Goal: Task Accomplishment & Management: Manage account settings

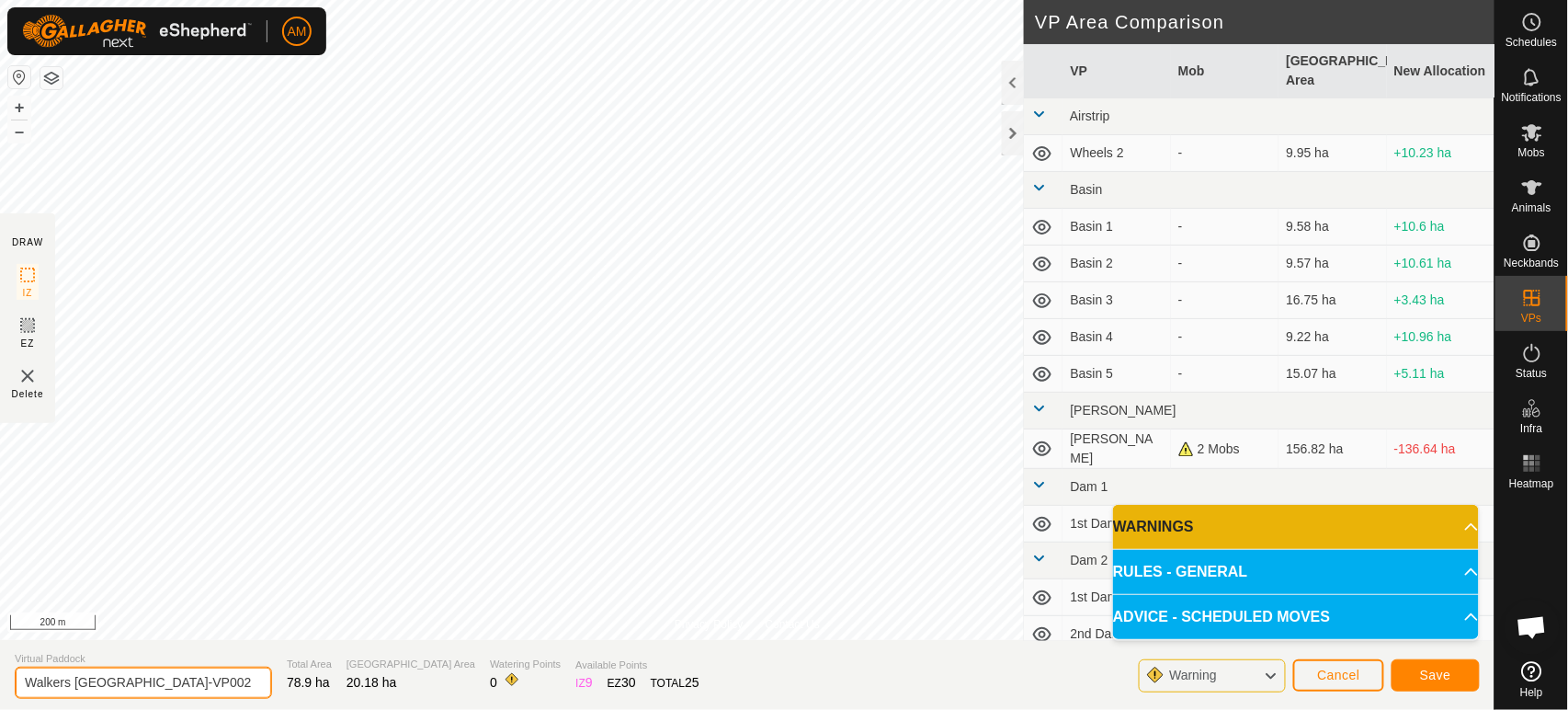
drag, startPoint x: 235, startPoint y: 680, endPoint x: 0, endPoint y: 687, distance: 235.1
click at [0, 687] on section "Virtual Paddock Walkers [GEOGRAPHIC_DATA]-VP002 Total Area 78.9 ha Grazing Area…" at bounding box center [747, 675] width 1495 height 70
click at [144, 679] on input "MAC" at bounding box center [143, 682] width 257 height 32
type input "MAC [DATE]"
click at [1416, 674] on button "Save" at bounding box center [1435, 675] width 88 height 32
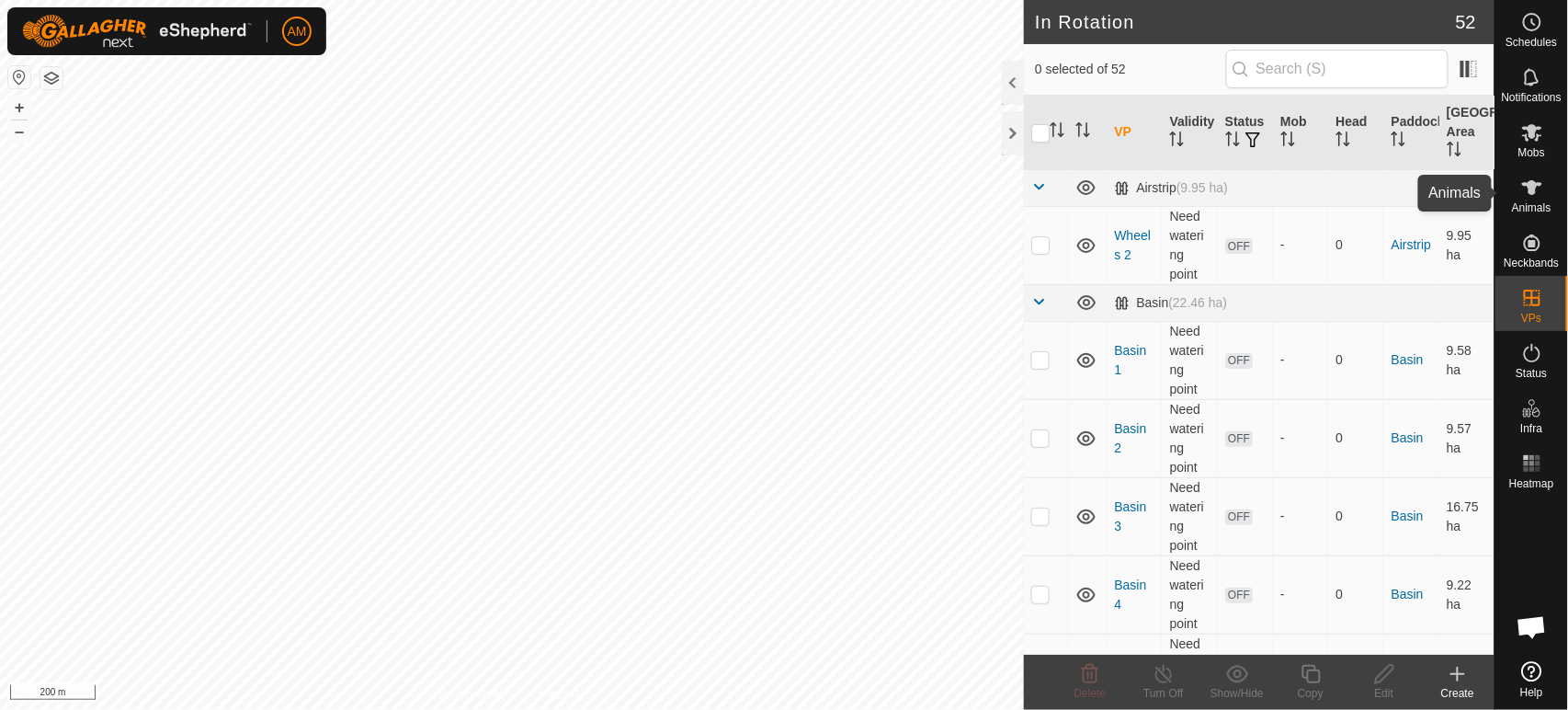
click at [1551, 194] on div "Animals" at bounding box center [1532, 193] width 72 height 56
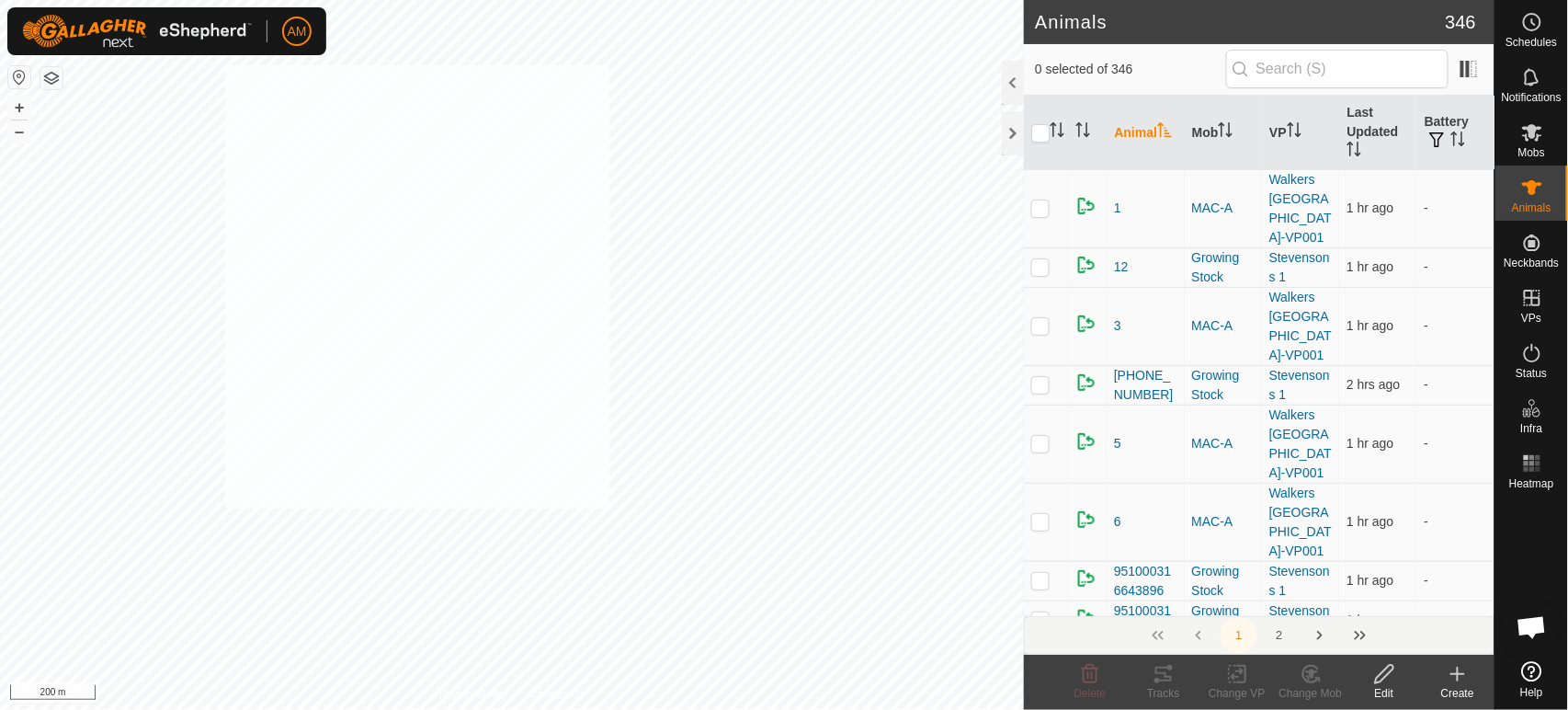
checkbox input "true"
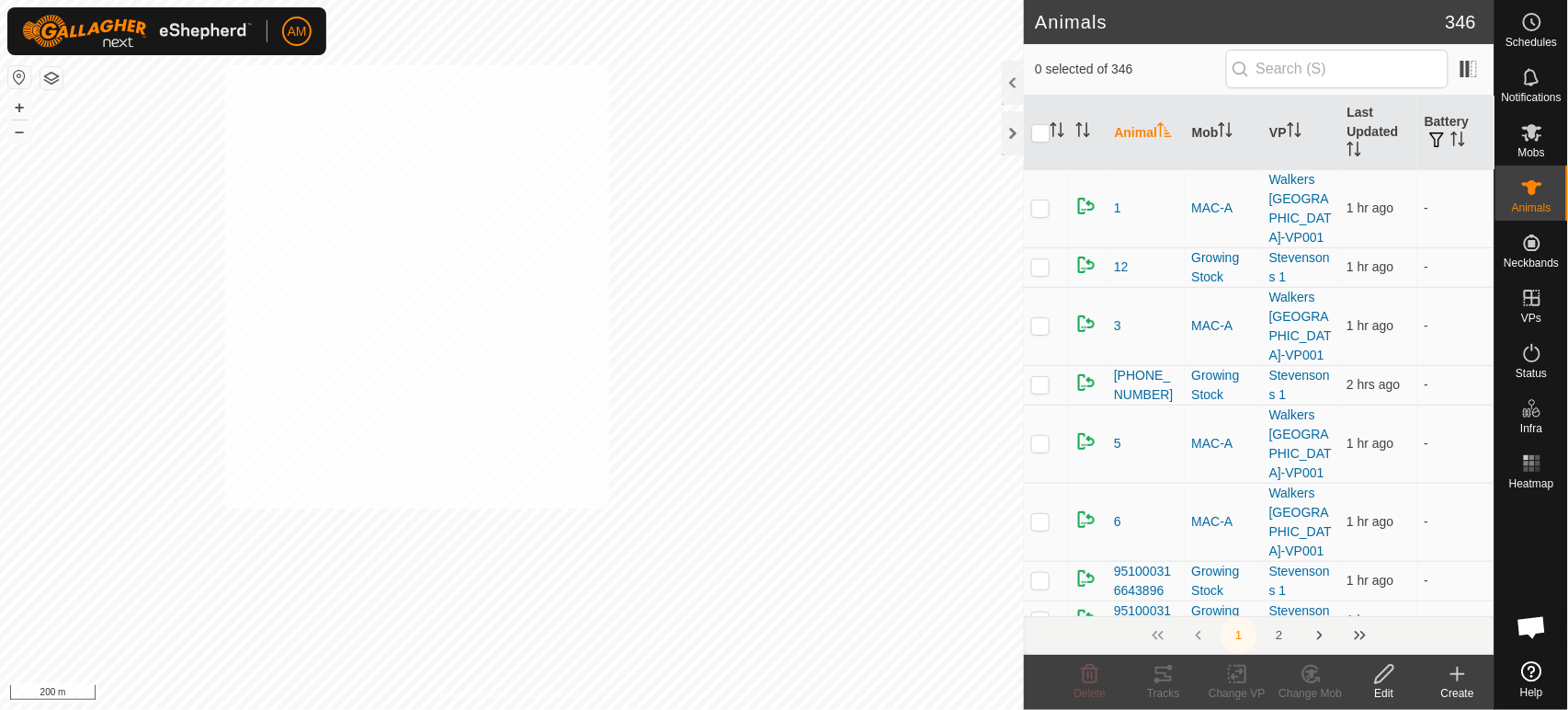
checkbox input "true"
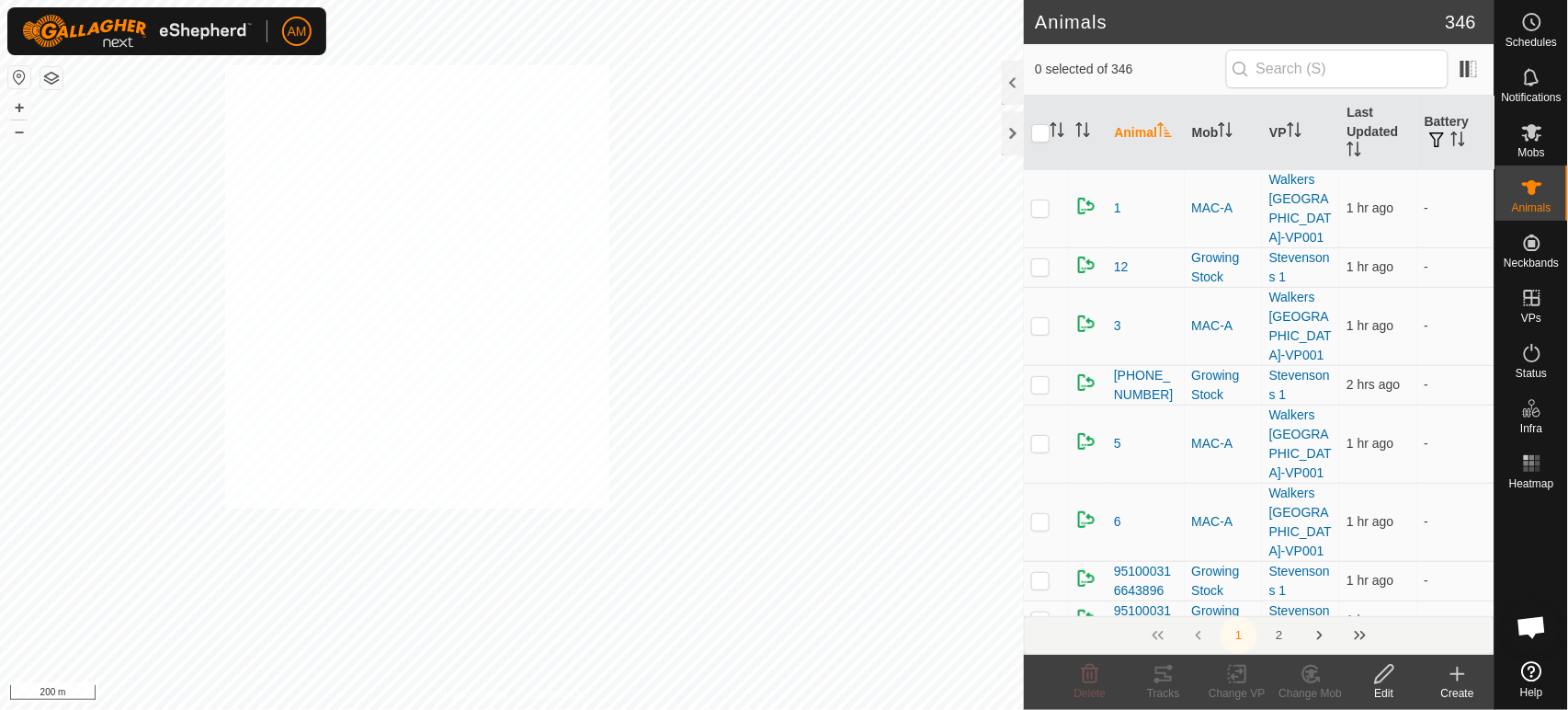
checkbox input "true"
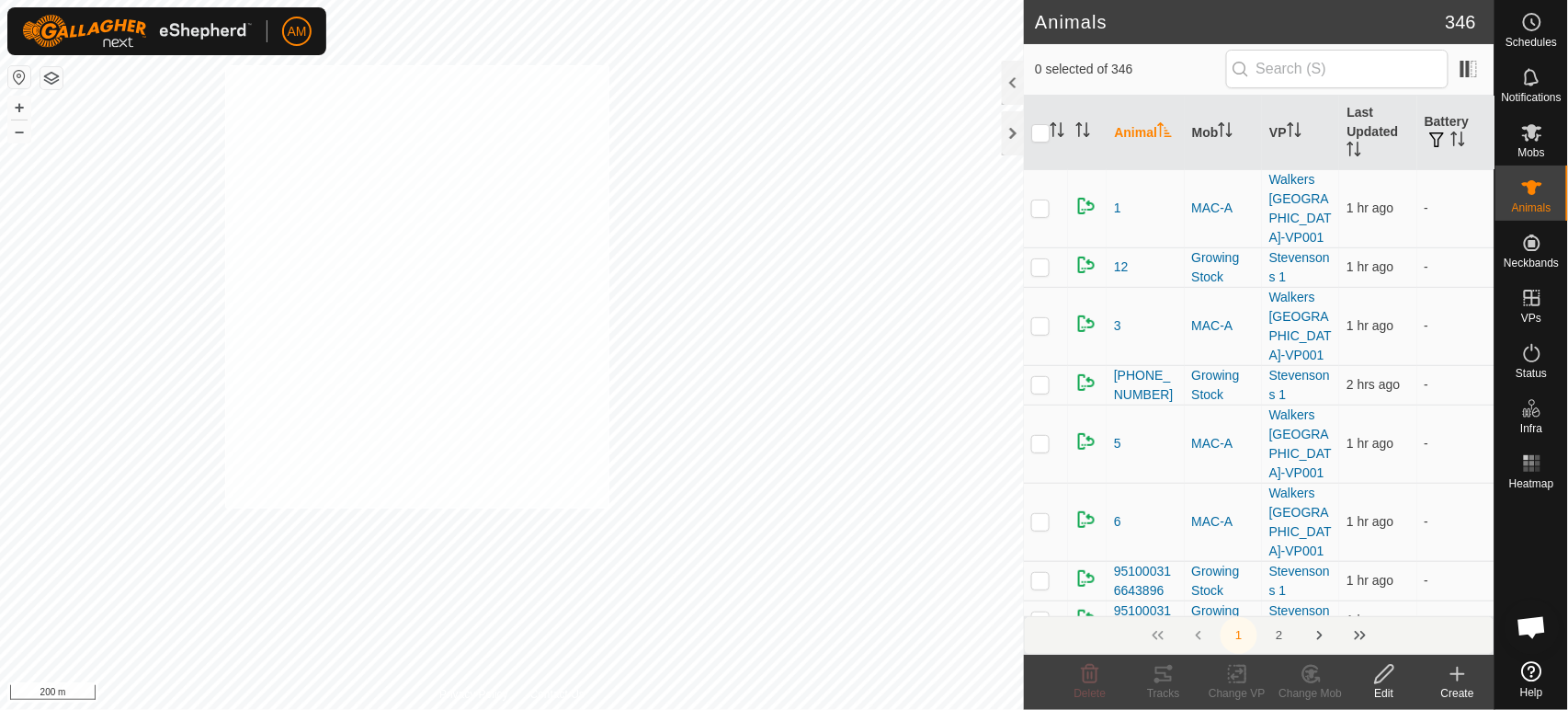
checkbox input "true"
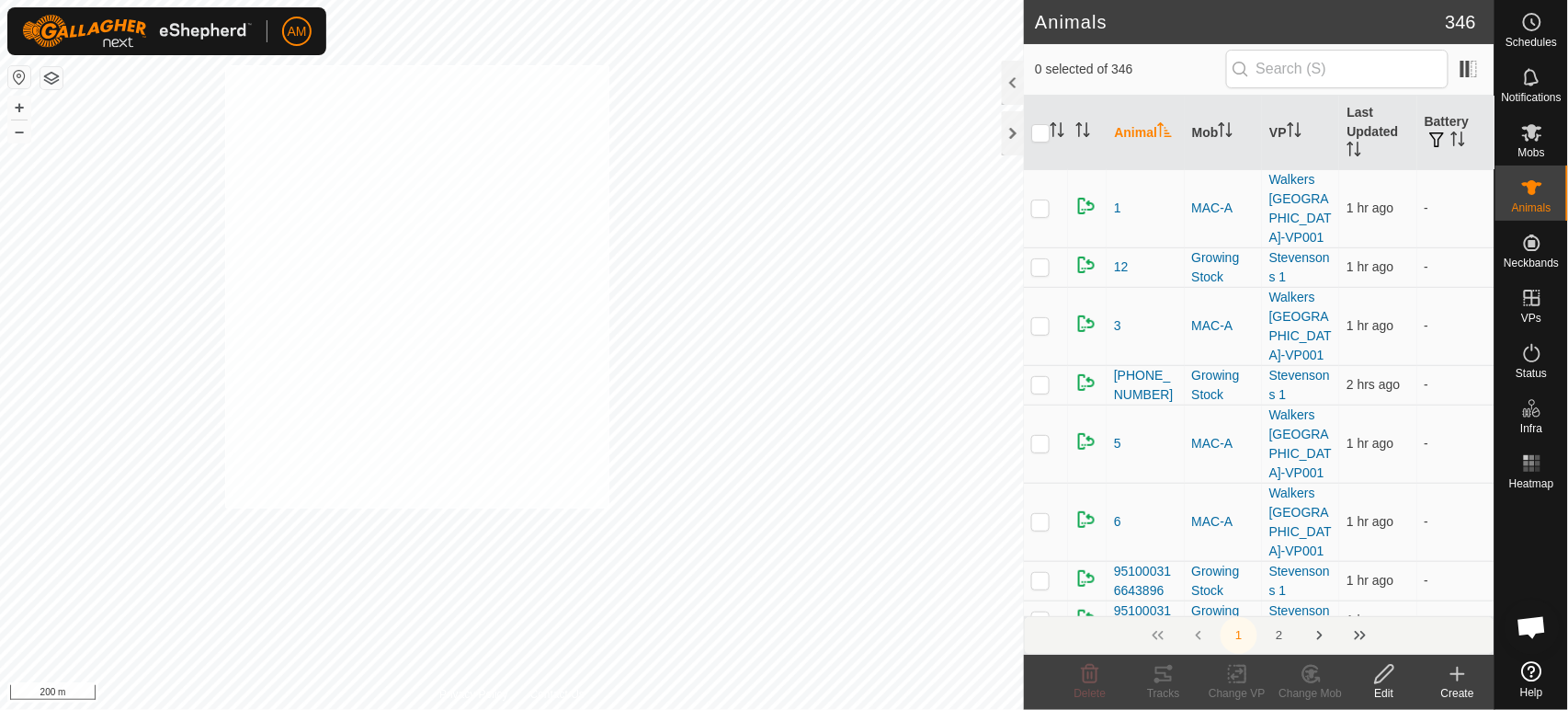
checkbox input "true"
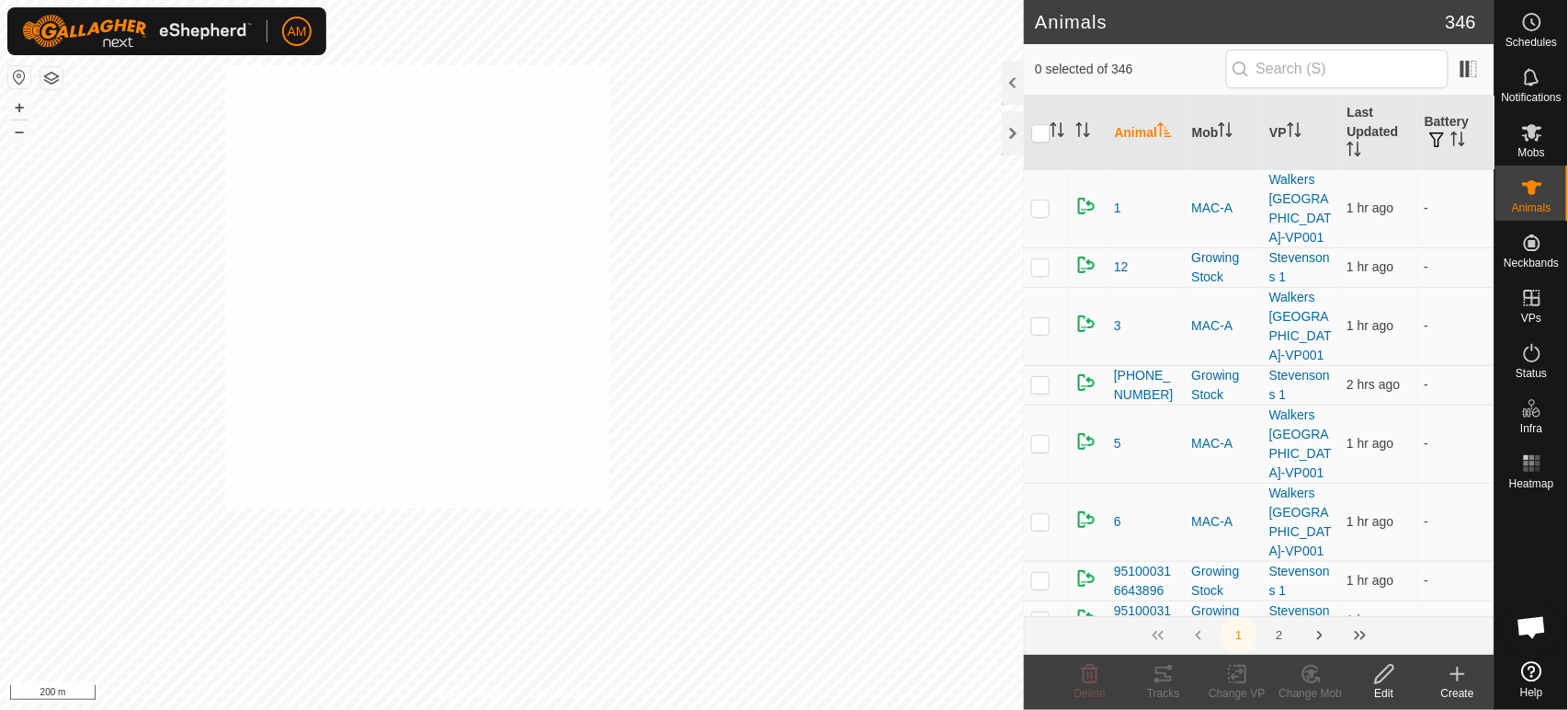
checkbox input "true"
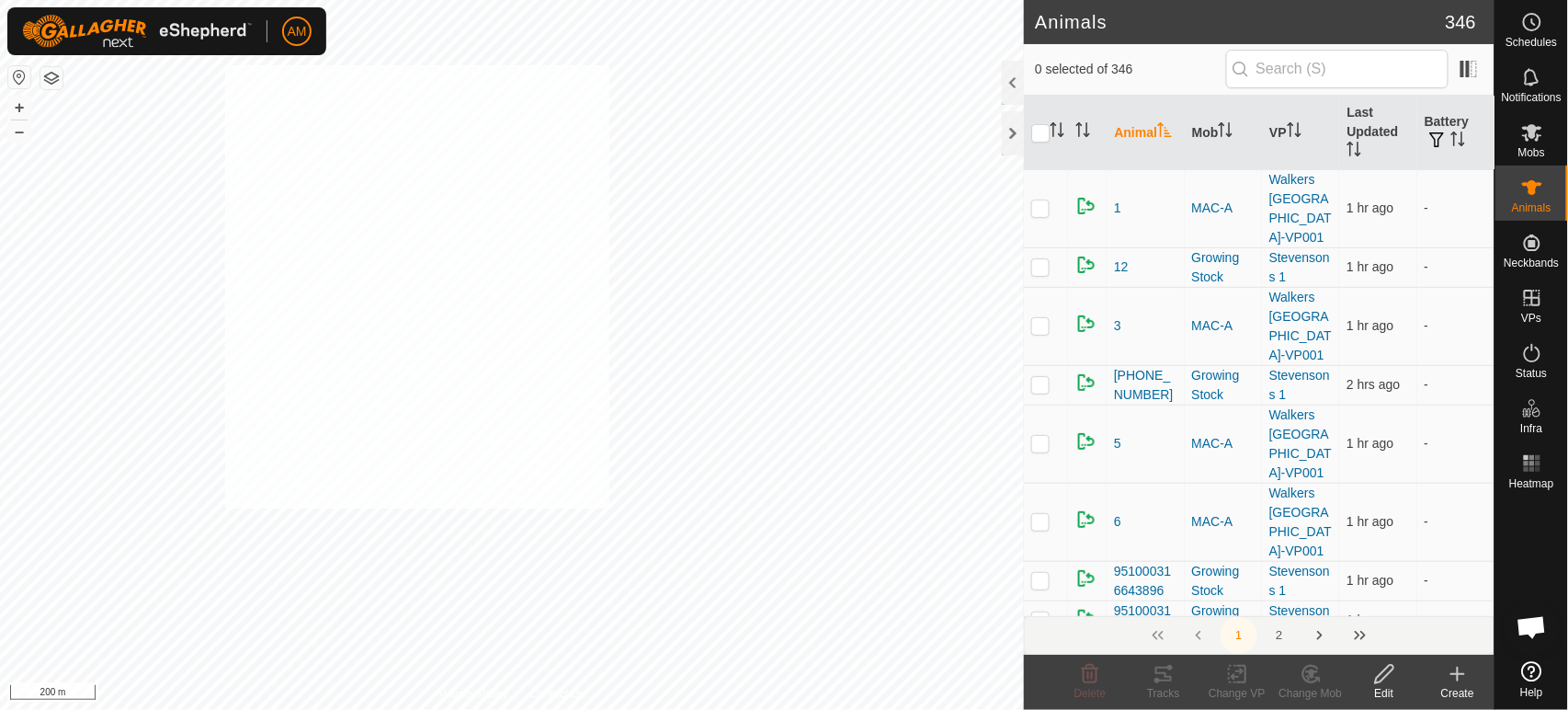
checkbox input "true"
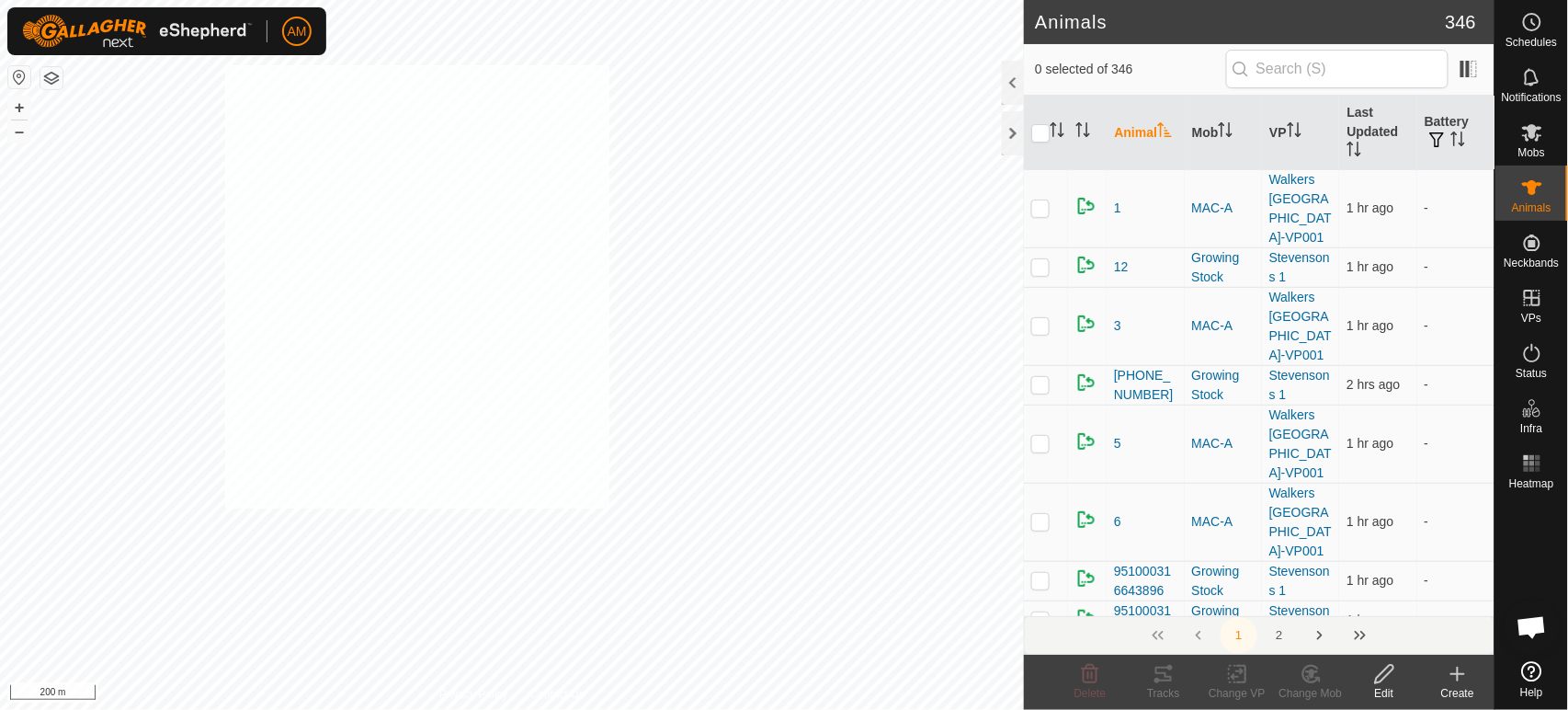
checkbox input "true"
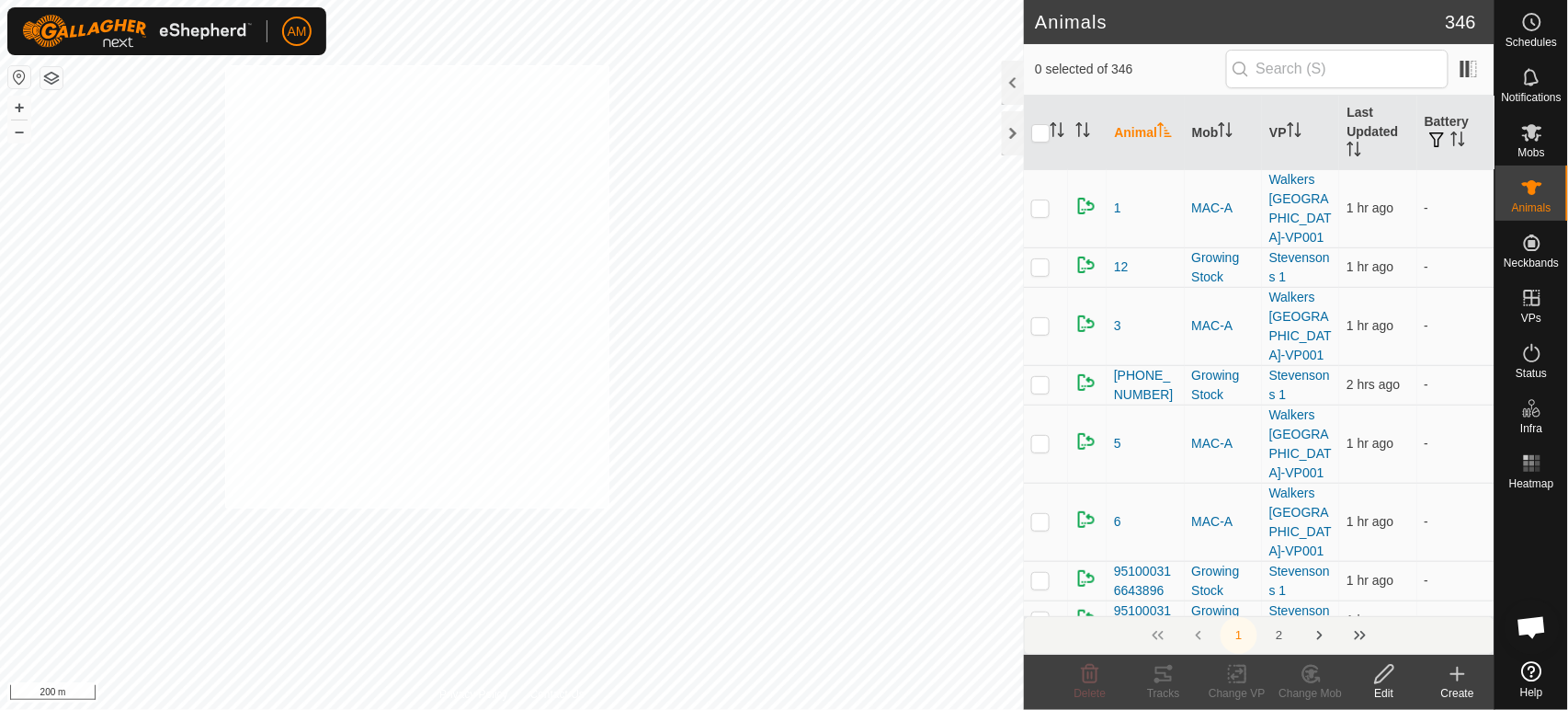
checkbox input "true"
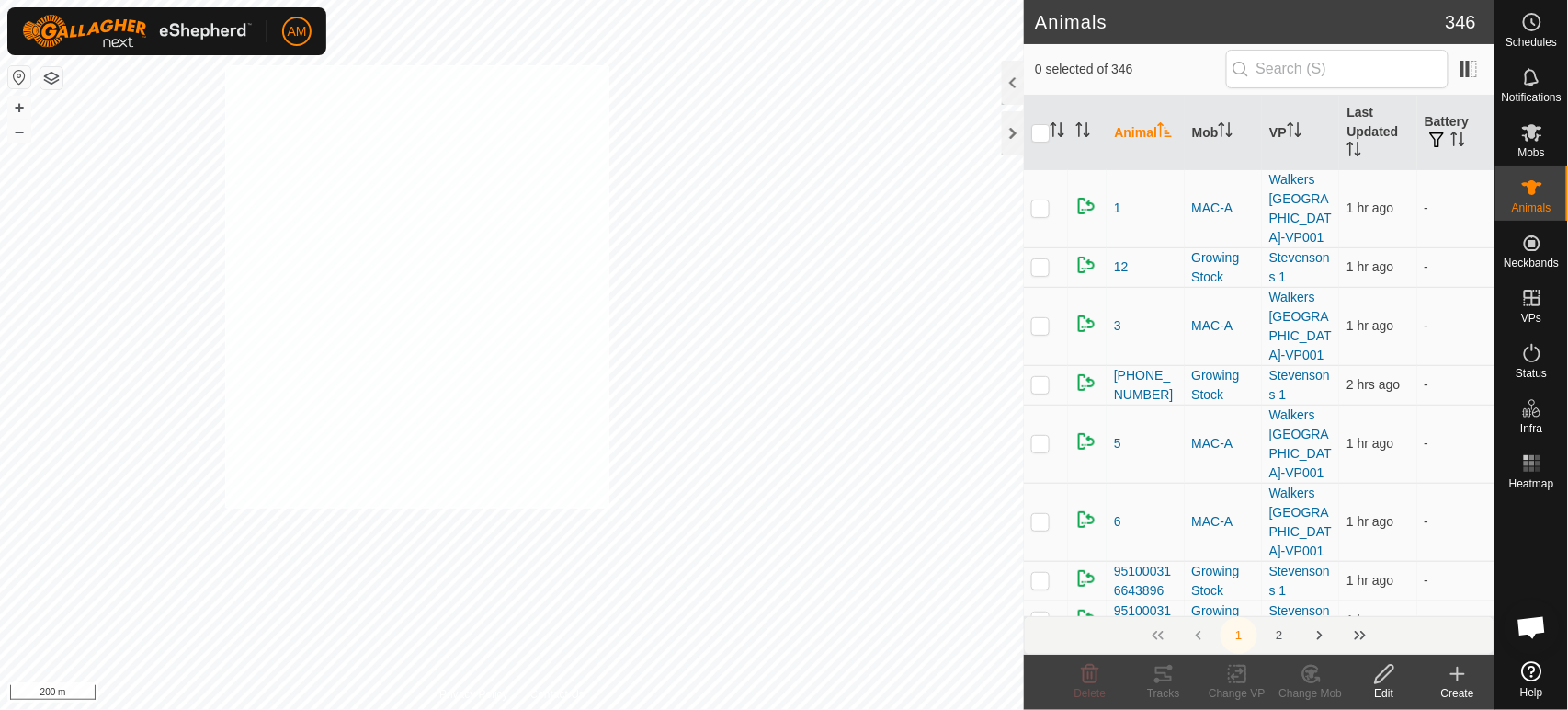
checkbox input "true"
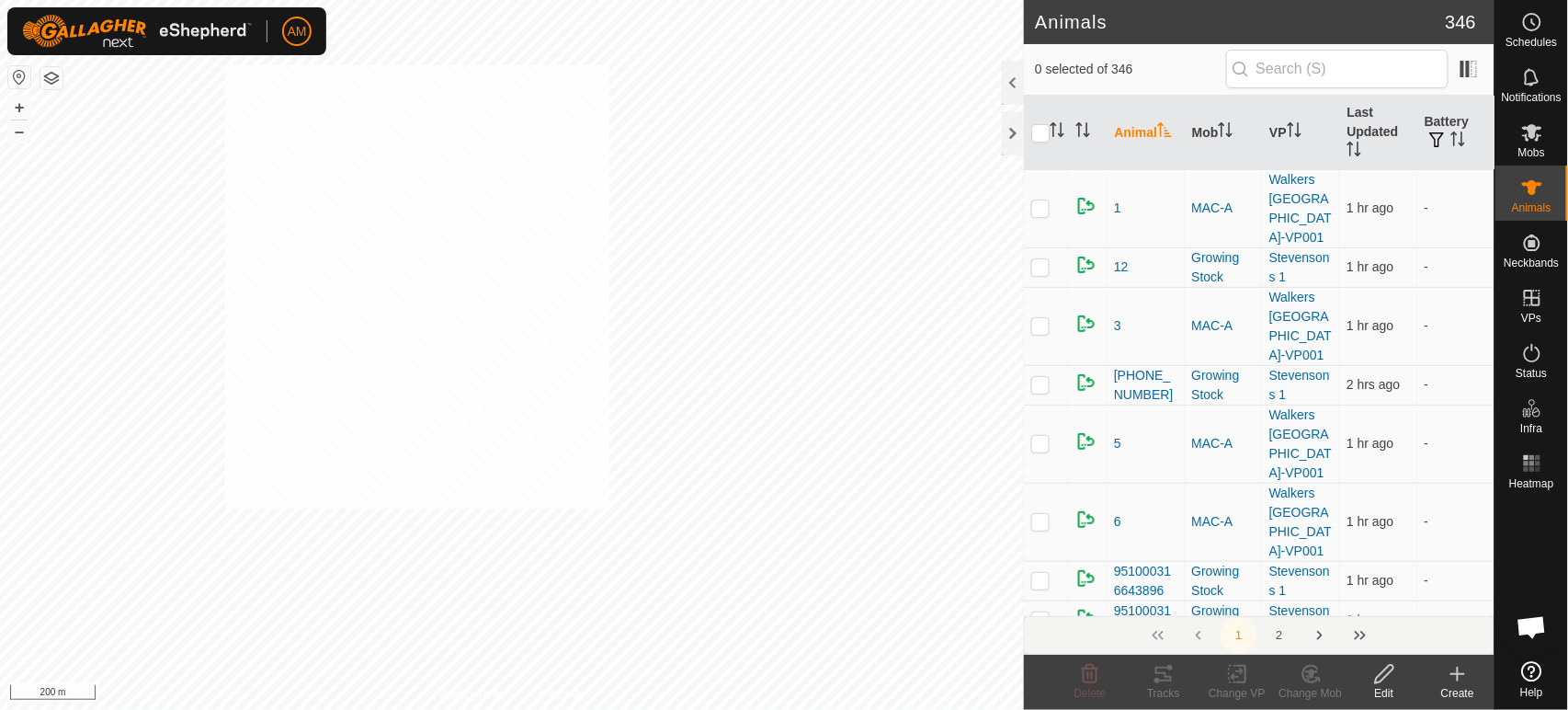
checkbox input "true"
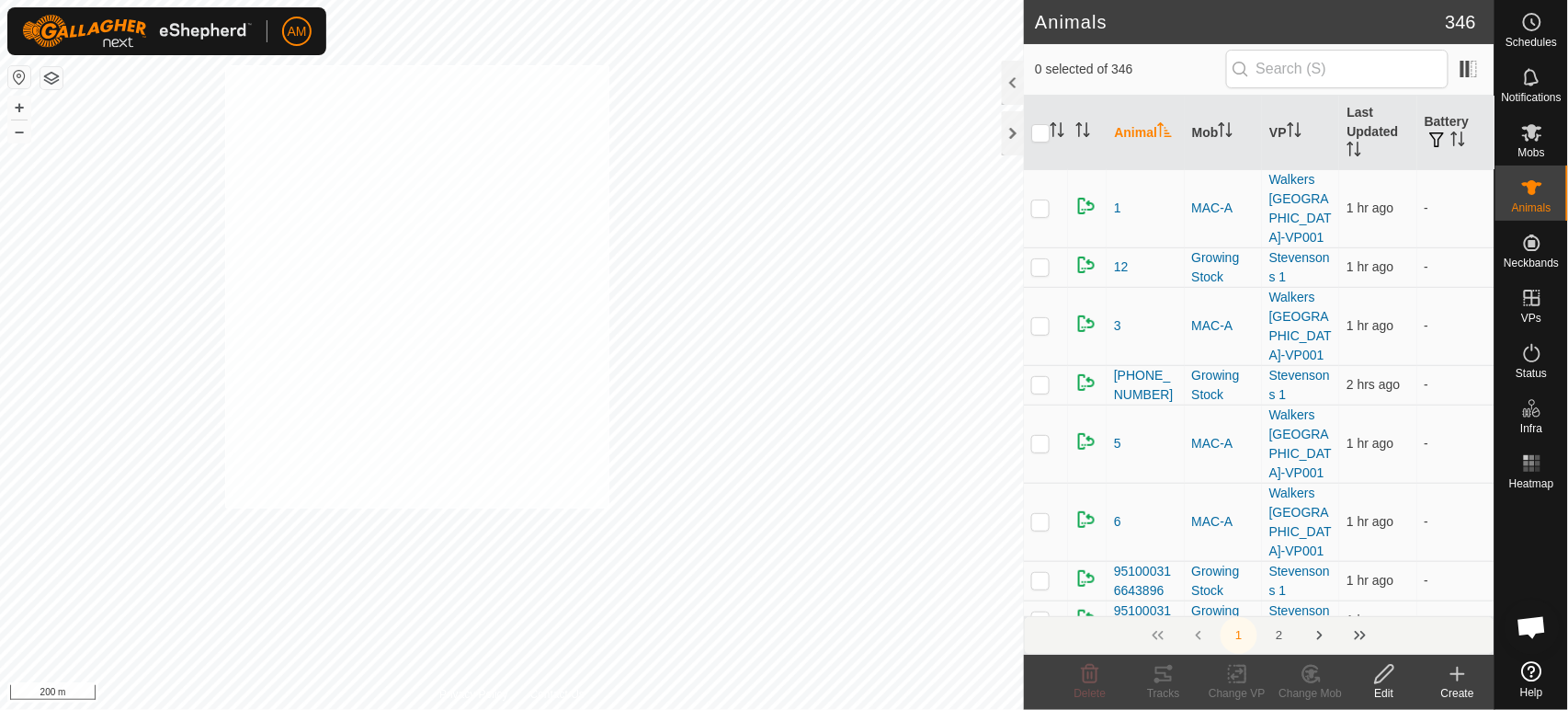
checkbox input "true"
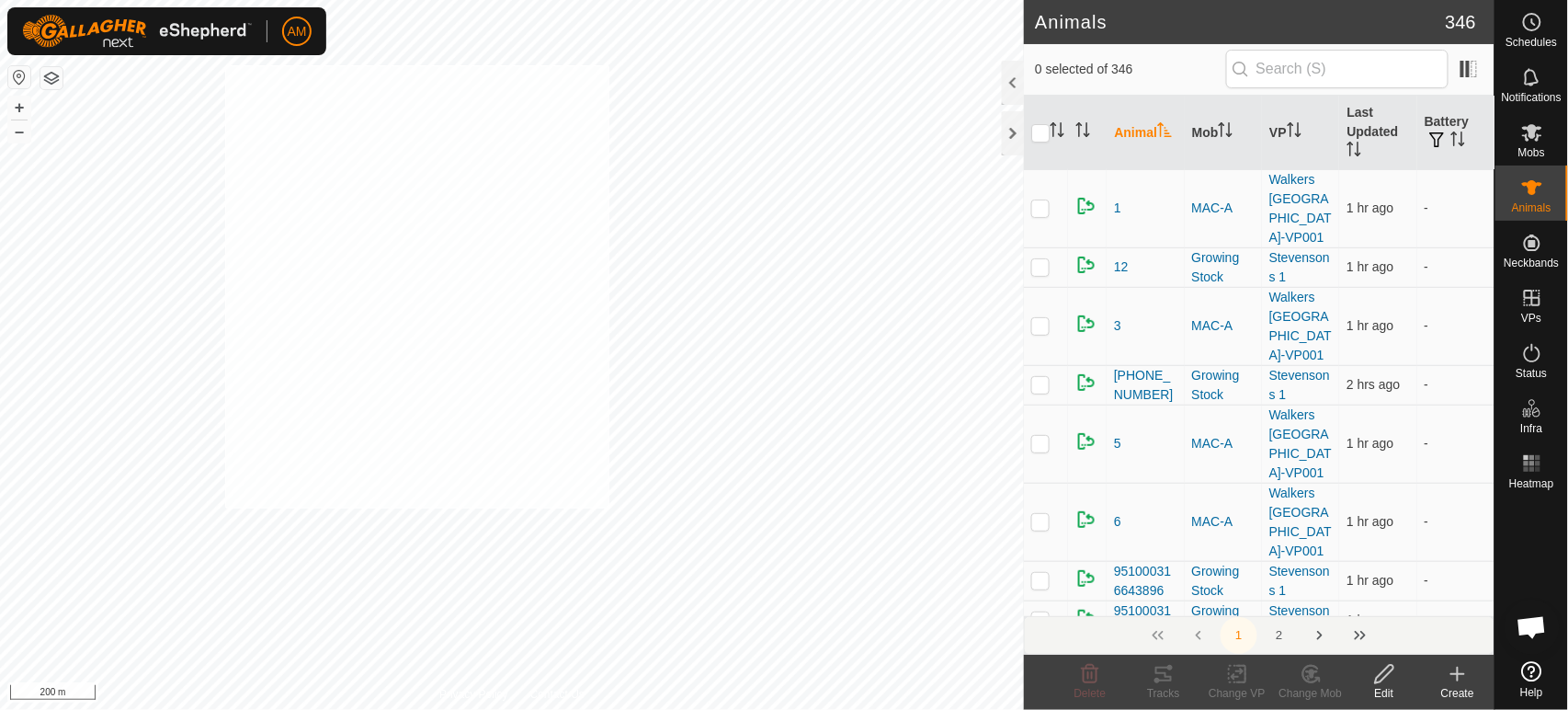
checkbox input "true"
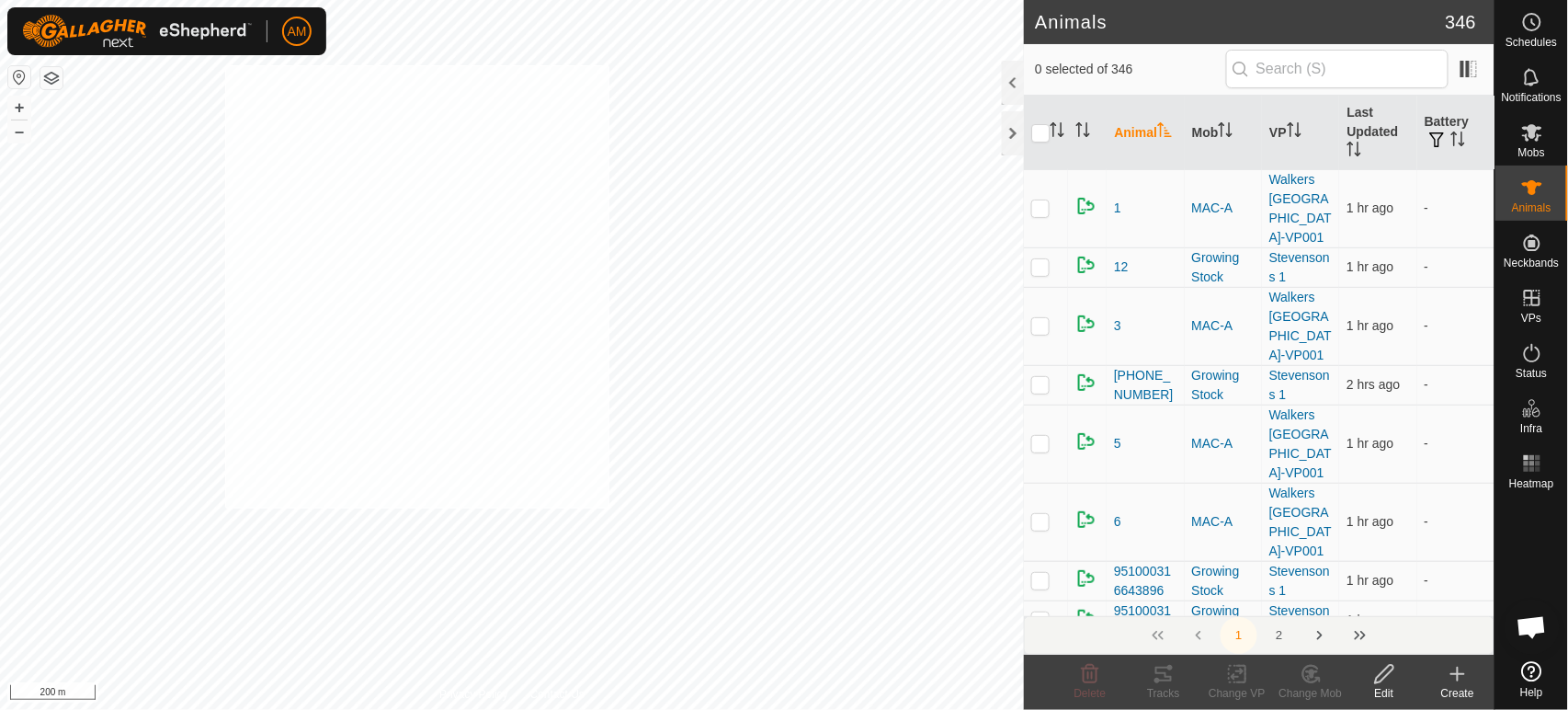
checkbox input "true"
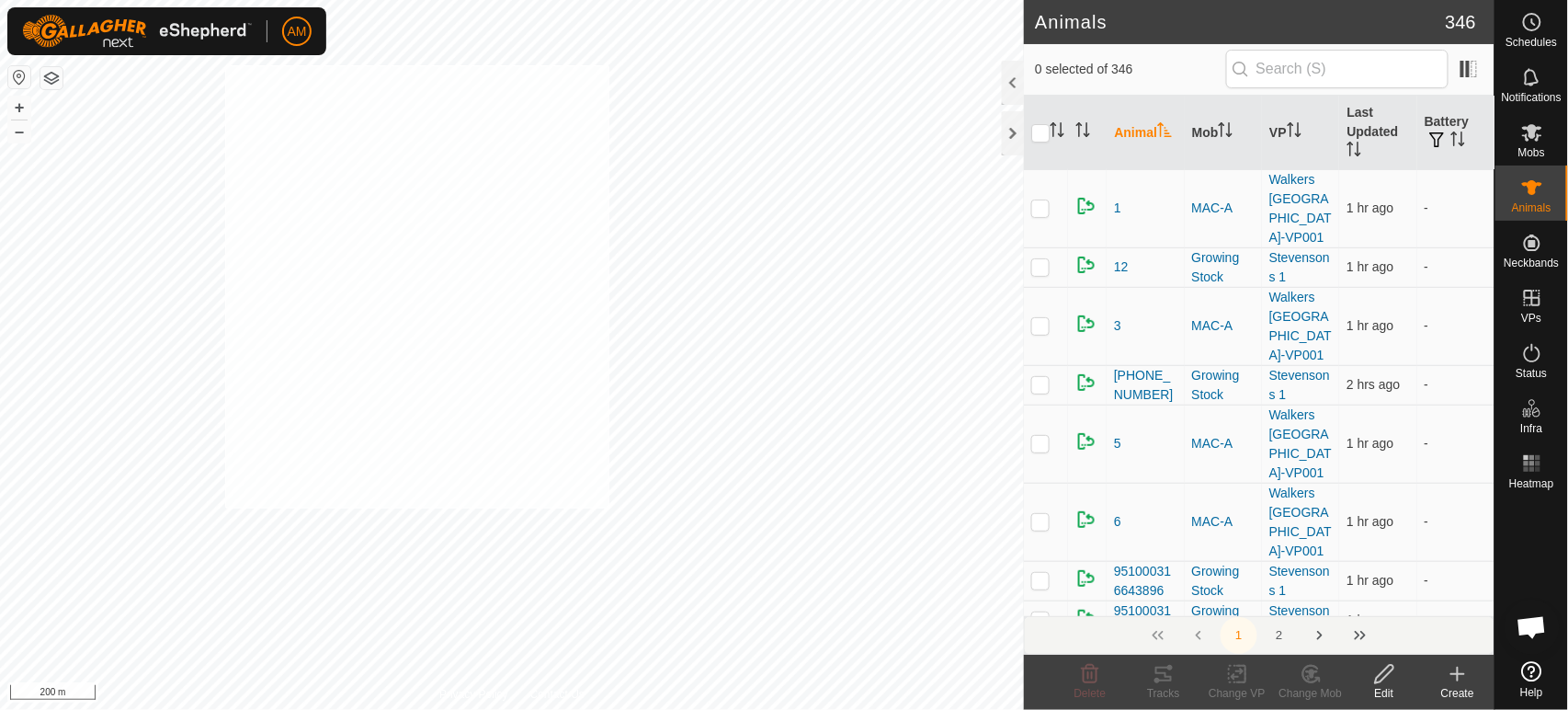
checkbox input "true"
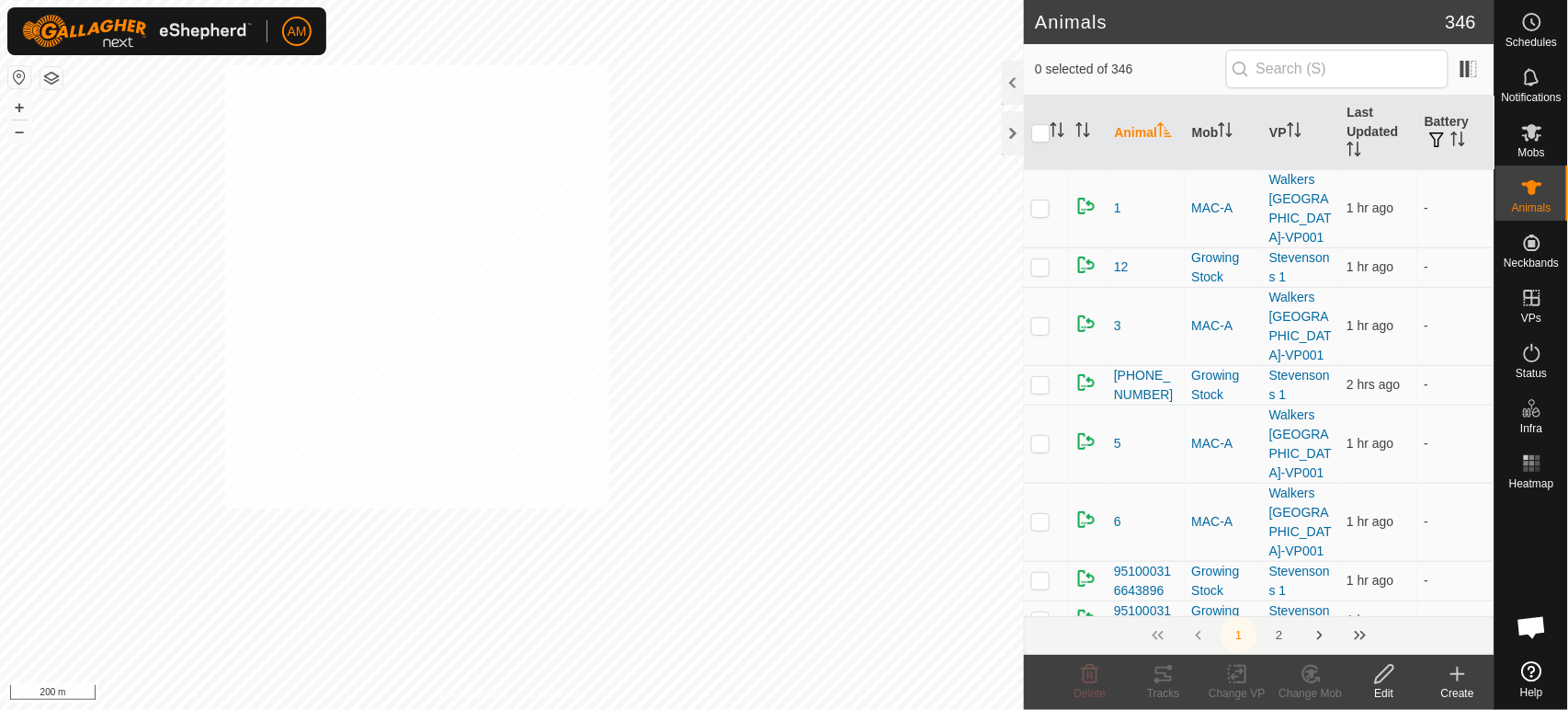
checkbox input "true"
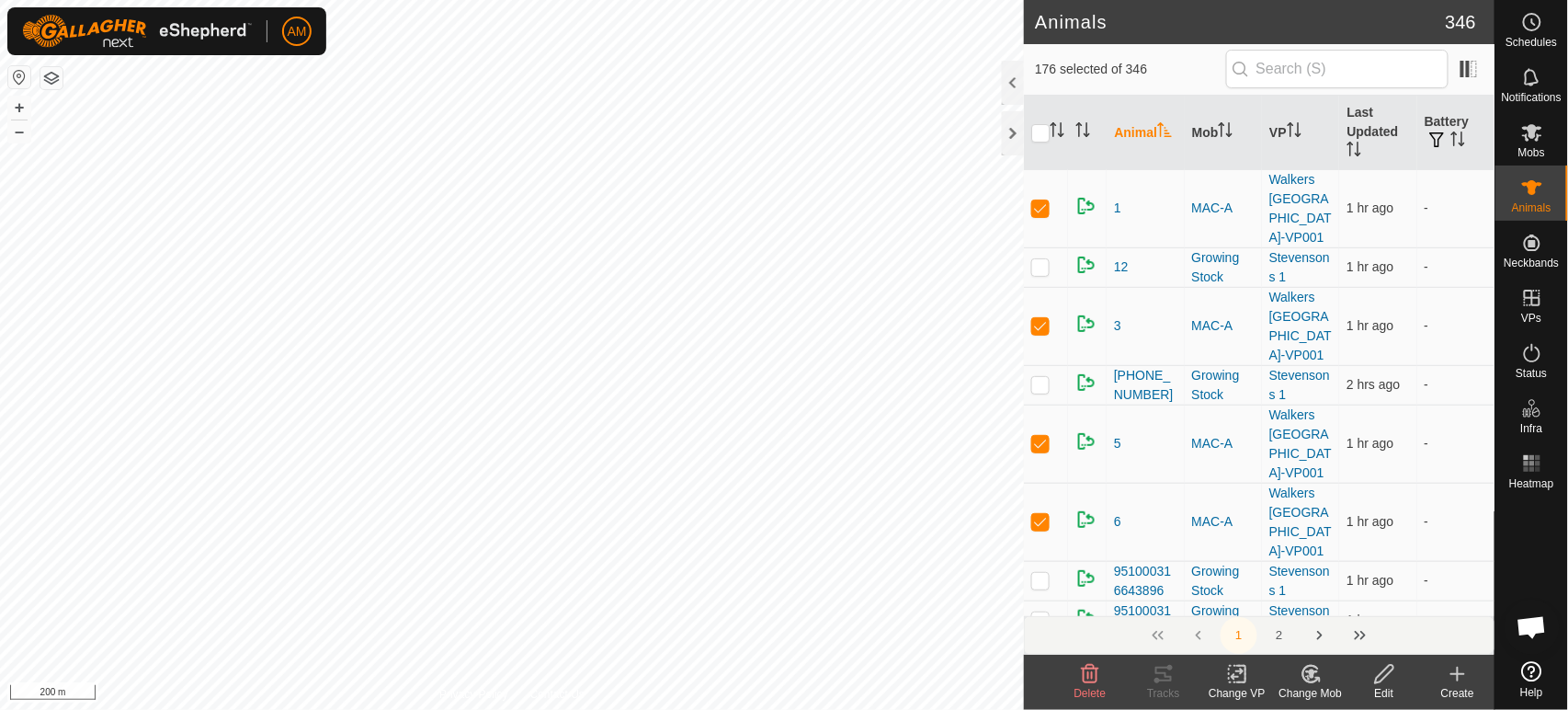
click at [1305, 679] on icon at bounding box center [1311, 673] width 16 height 17
click at [1325, 600] on link "Choose Mob..." at bounding box center [1366, 595] width 182 height 37
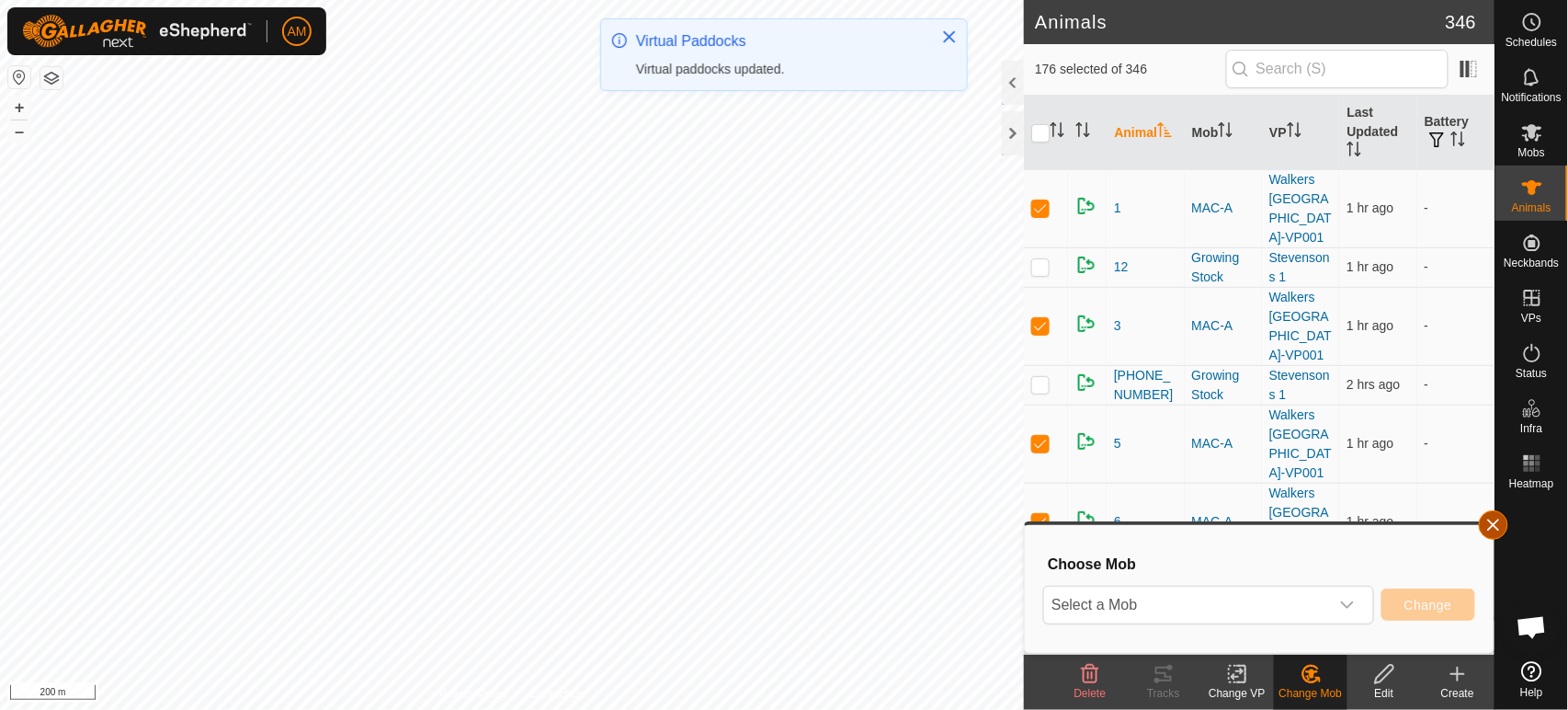
click at [1492, 517] on button "button" at bounding box center [1494, 525] width 29 height 29
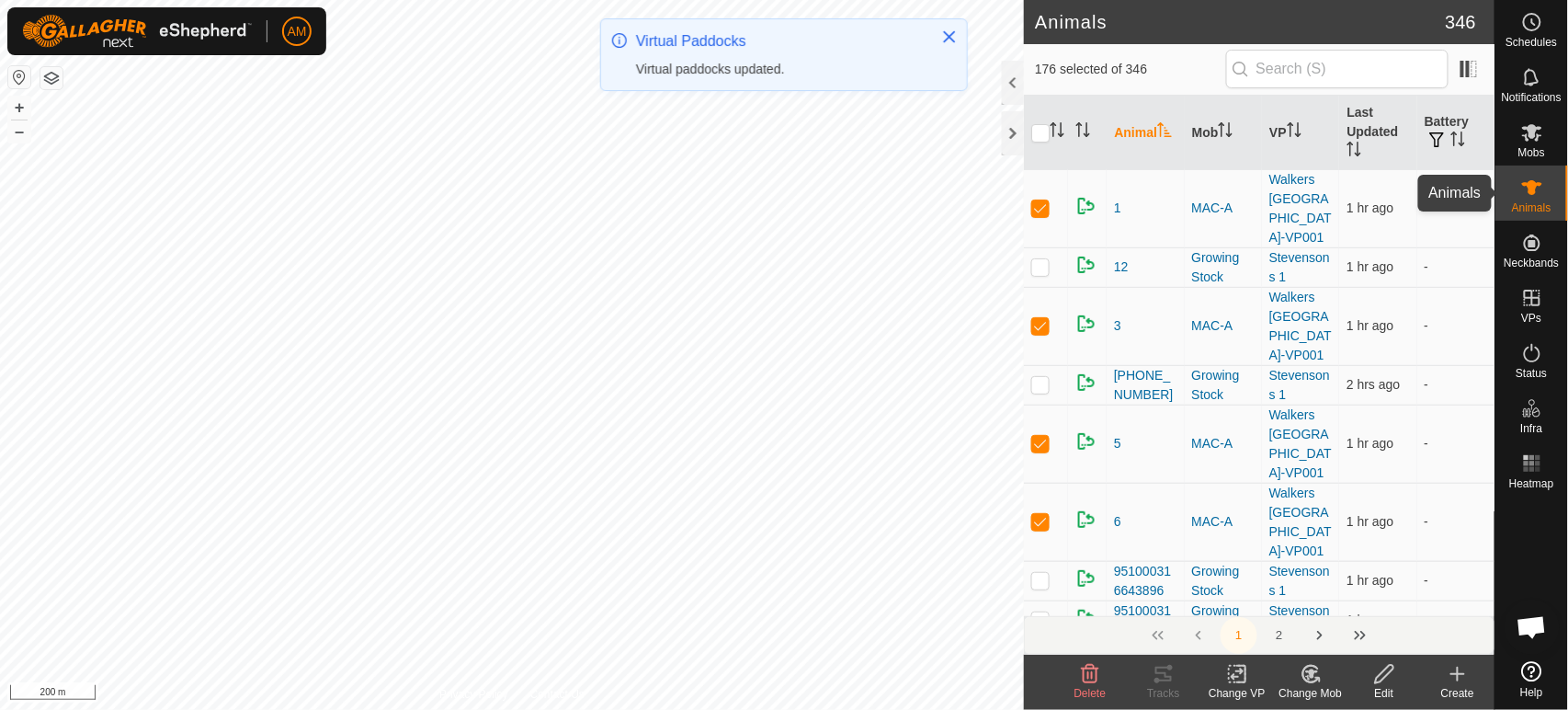
click at [1542, 190] on icon at bounding box center [1532, 187] width 22 height 22
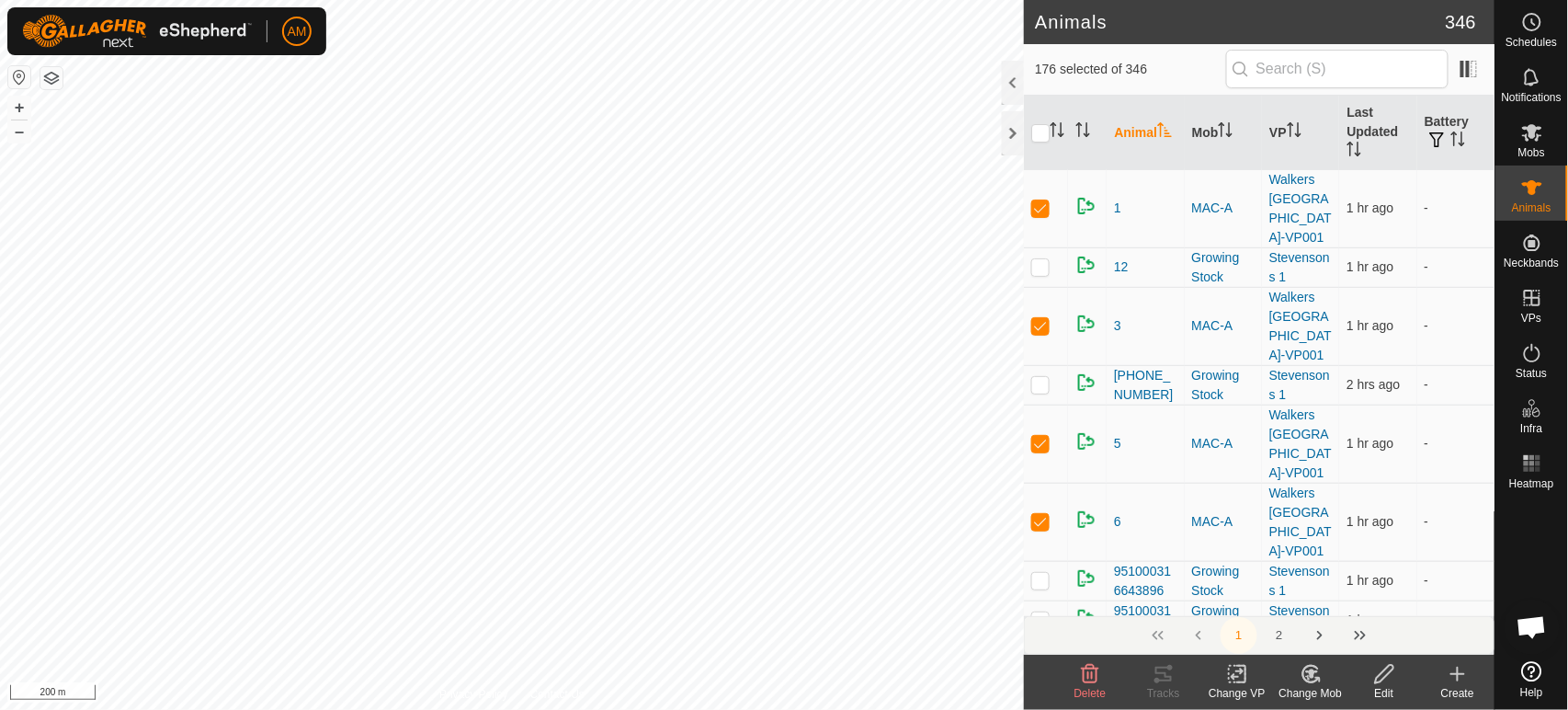
click at [1239, 685] on div "Change VP" at bounding box center [1236, 692] width 73 height 17
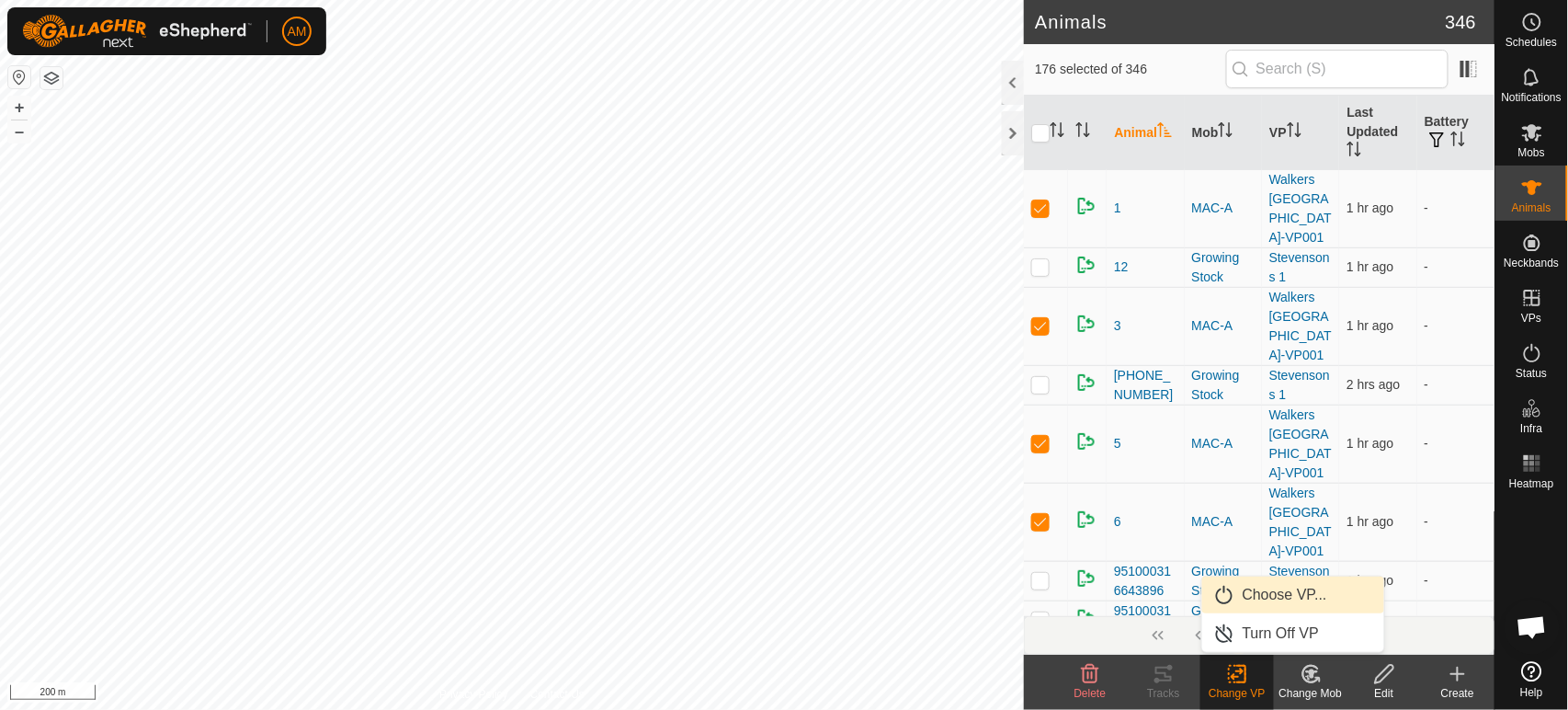
click at [1264, 594] on link "Choose VP..." at bounding box center [1293, 595] width 182 height 37
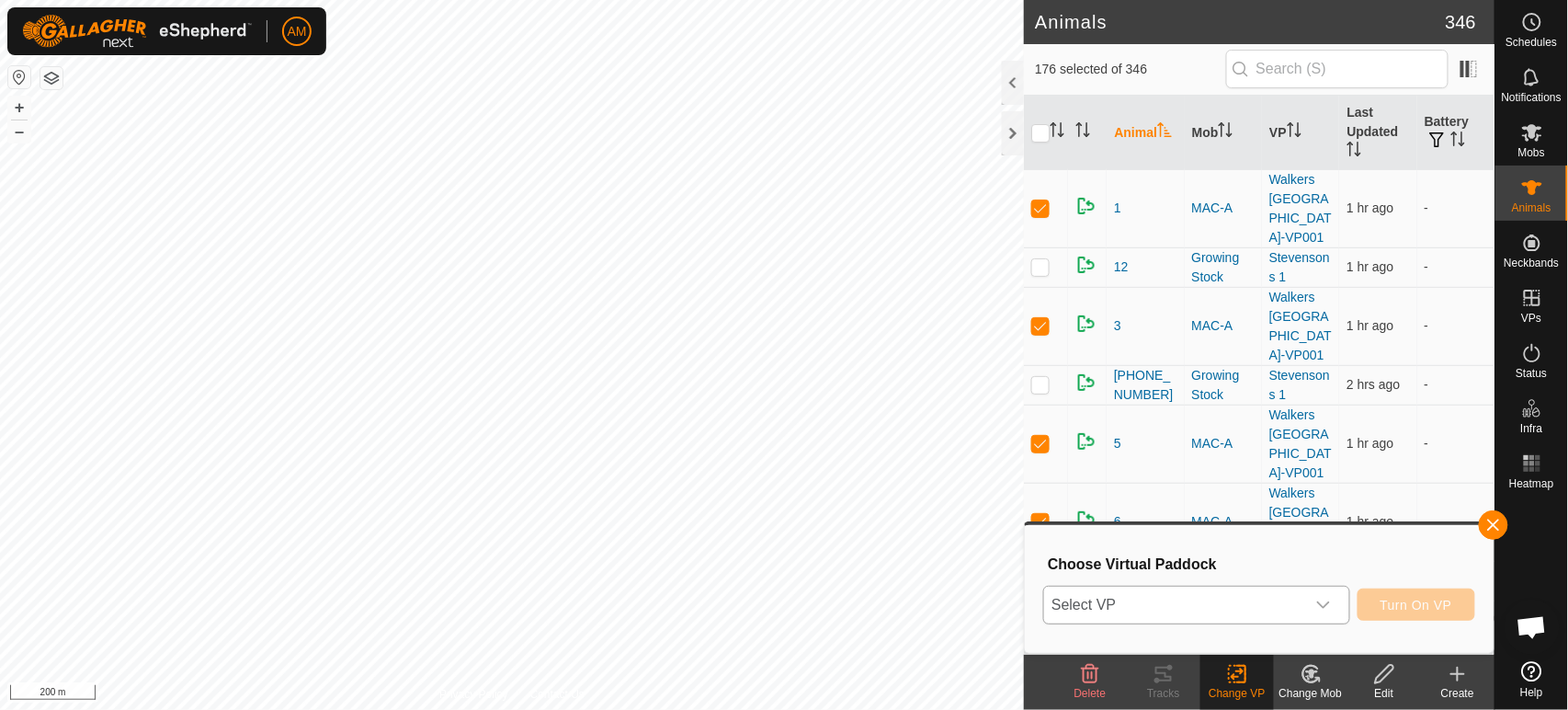
click at [1253, 603] on span "Select VP" at bounding box center [1174, 605] width 260 height 37
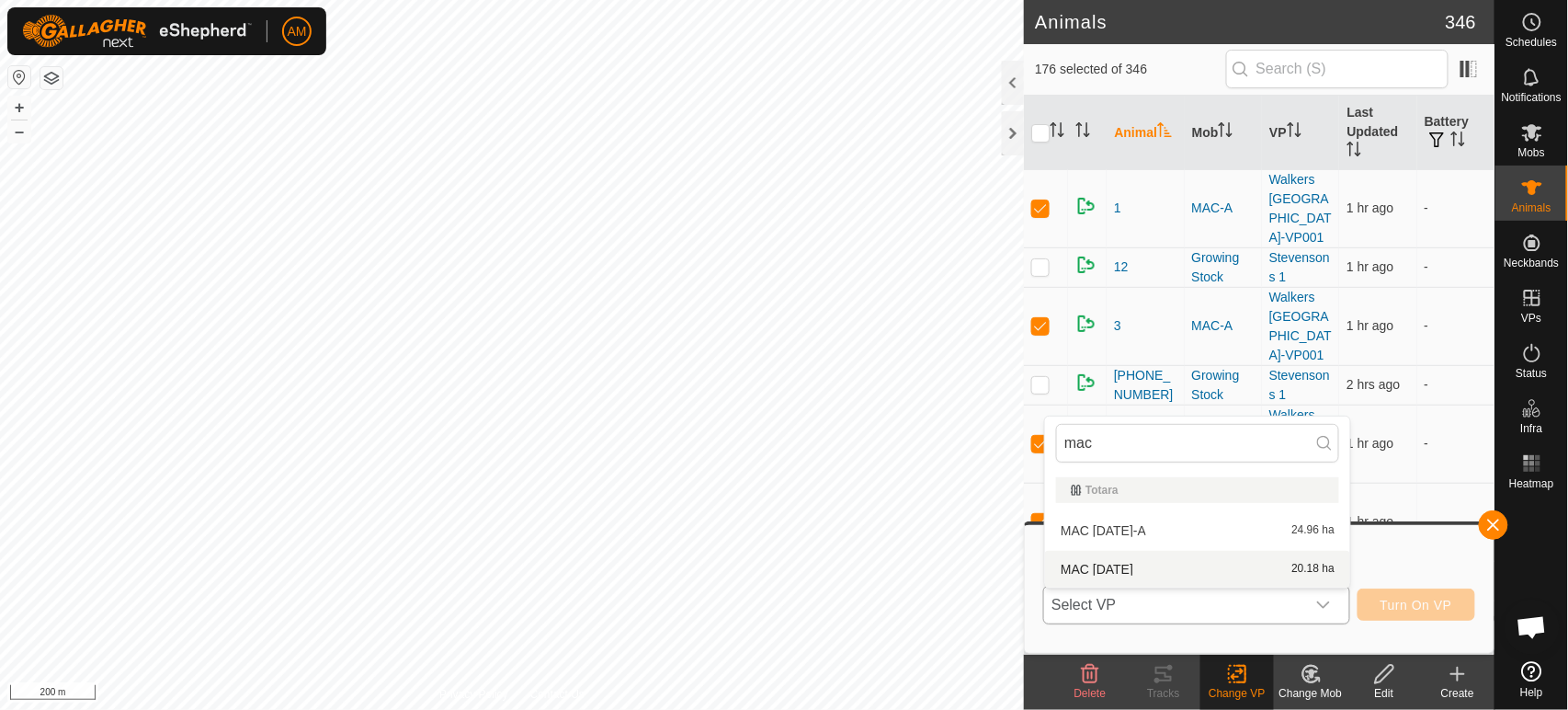
type input "mac"
click at [1141, 569] on li "MAC [DATE] 20.18 ha" at bounding box center [1197, 570] width 305 height 37
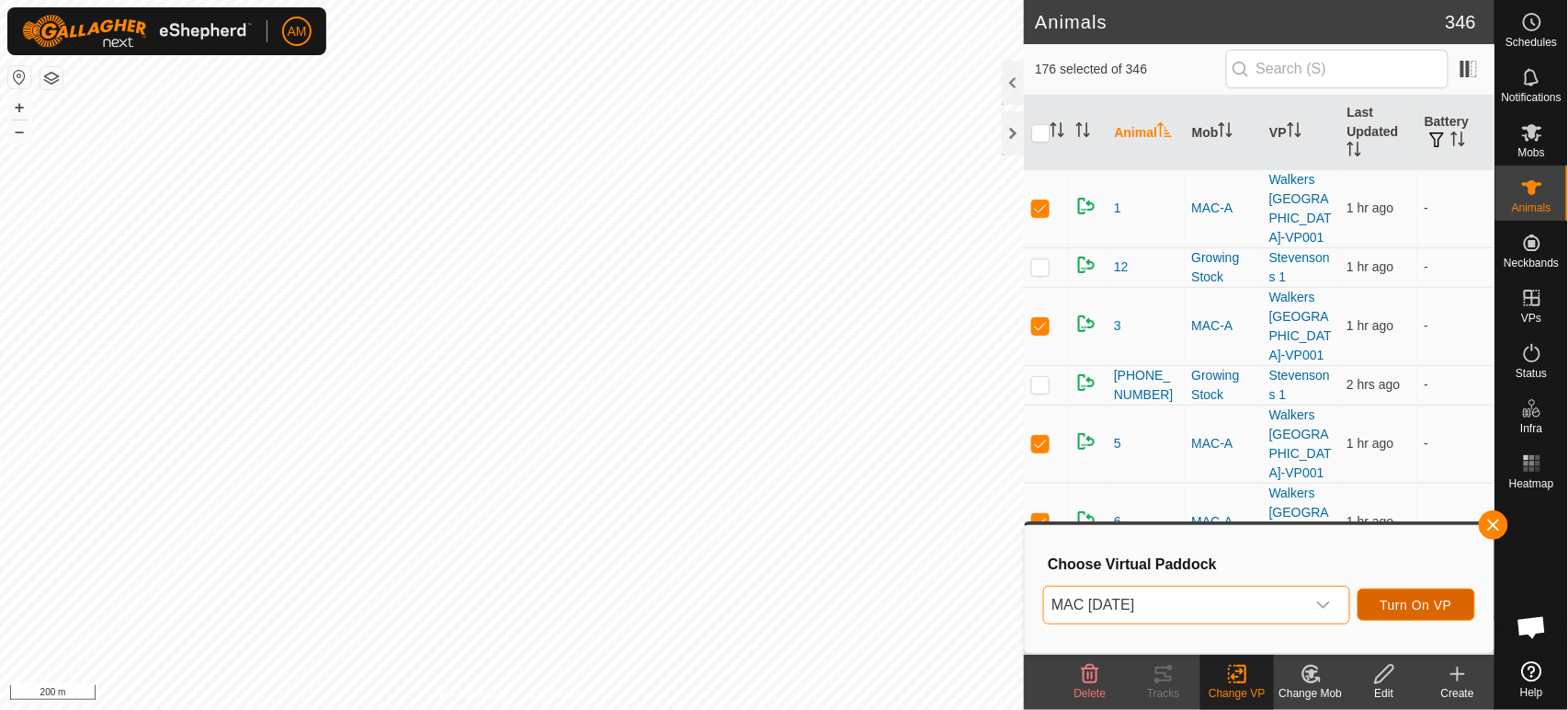
click at [1431, 600] on span "Turn On VP" at bounding box center [1417, 605] width 72 height 15
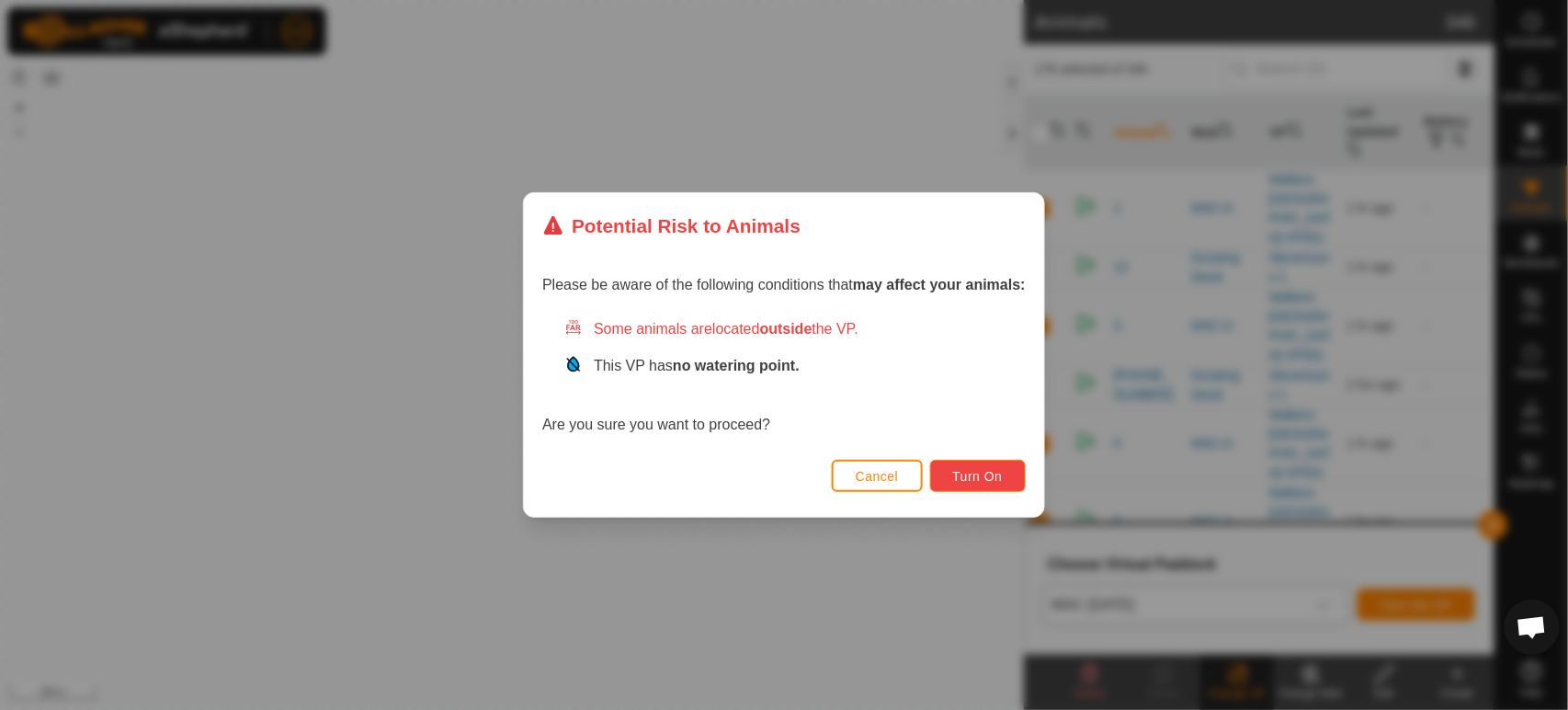
click at [1017, 471] on button "Turn On" at bounding box center [978, 475] width 96 height 32
